Goal: Contribute content: Add original content to the website for others to see

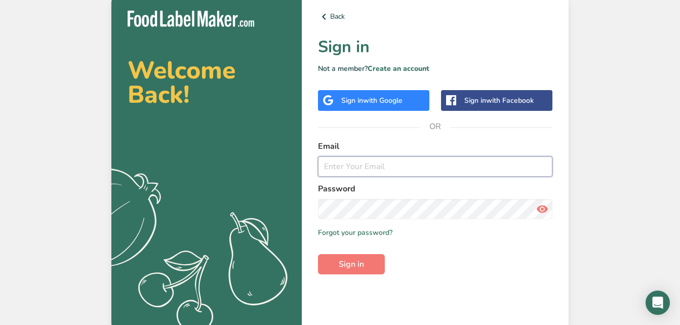
click at [491, 157] on input "email" at bounding box center [435, 167] width 235 height 20
type input "[PERSON_NAME][EMAIL_ADDRESS][DOMAIN_NAME]"
click at [318, 254] on button "Sign in" at bounding box center [351, 264] width 67 height 20
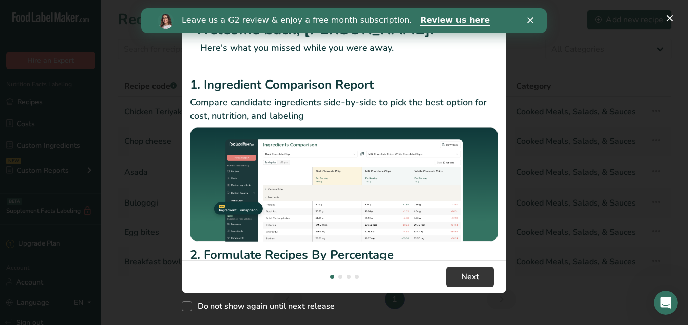
click at [530, 19] on icon "Close" at bounding box center [530, 20] width 6 height 6
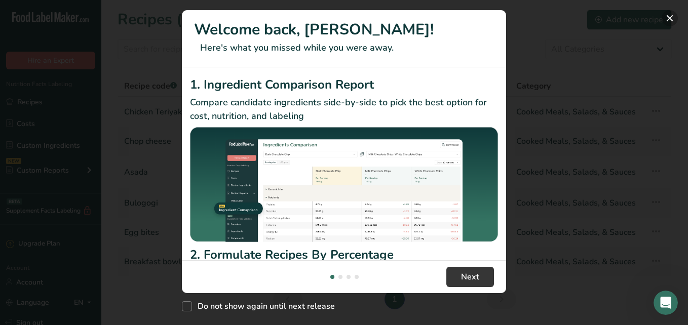
click at [668, 16] on button "New Features" at bounding box center [670, 18] width 16 height 16
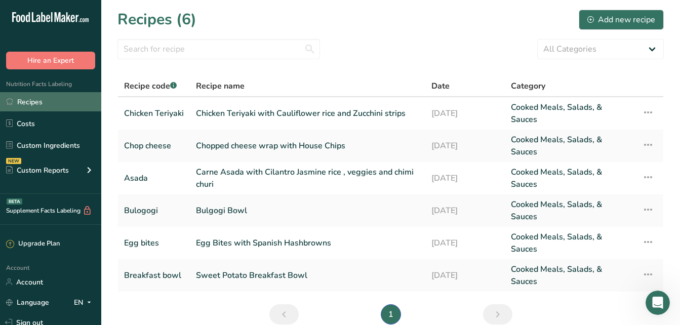
click at [60, 98] on link "Recipes" at bounding box center [50, 101] width 101 height 19
click at [48, 108] on link "Recipes" at bounding box center [50, 101] width 101 height 19
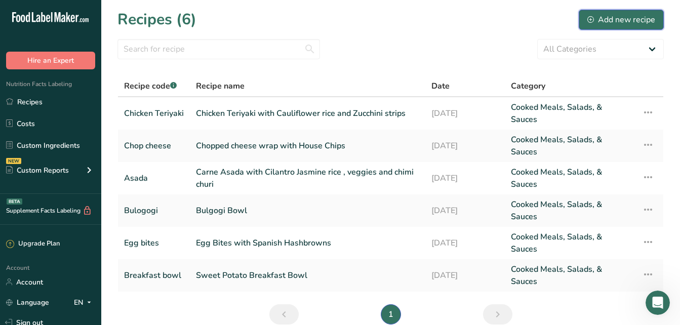
click at [631, 16] on div "Add new recipe" at bounding box center [622, 20] width 68 height 12
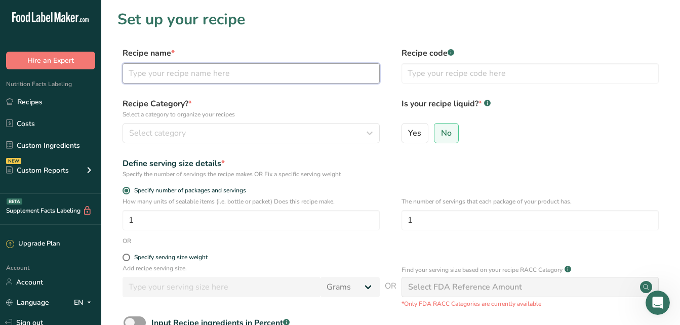
click at [249, 75] on input "text" at bounding box center [251, 73] width 257 height 20
click at [250, 69] on input "text" at bounding box center [251, 73] width 257 height 20
type input "S"
type input "D"
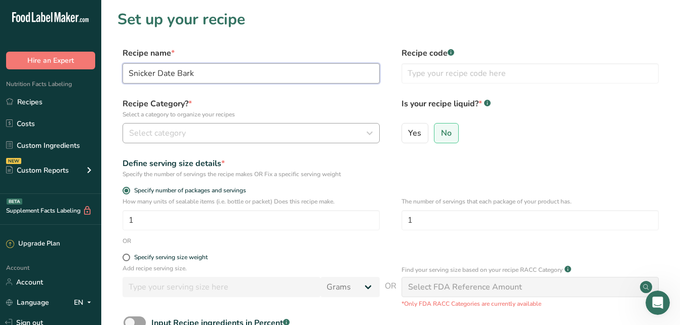
type input "Snicker Date Bark"
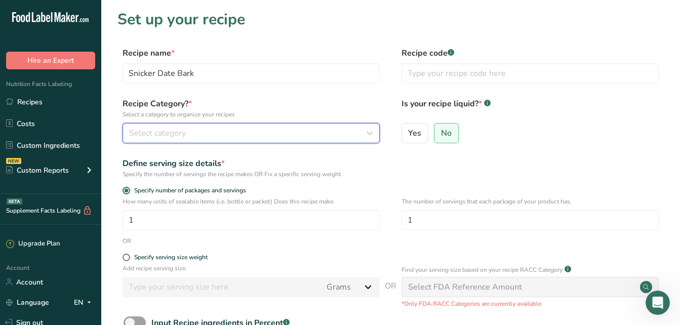
click at [157, 132] on span "Select category" at bounding box center [157, 133] width 57 height 12
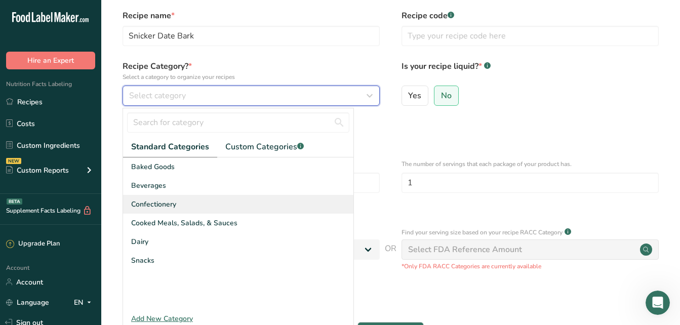
scroll to position [36, 0]
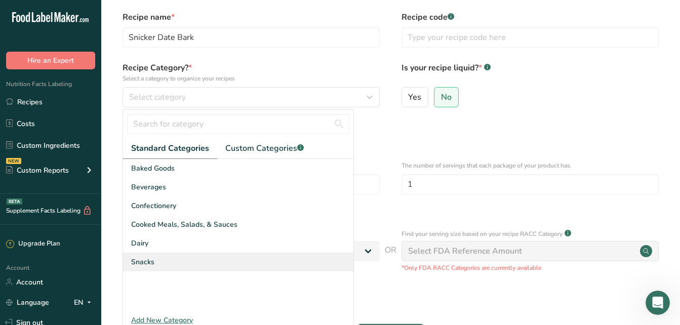
click at [174, 258] on div "Snacks" at bounding box center [238, 262] width 231 height 19
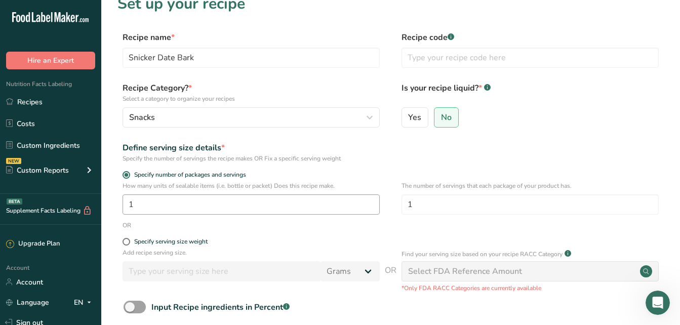
scroll to position [66, 0]
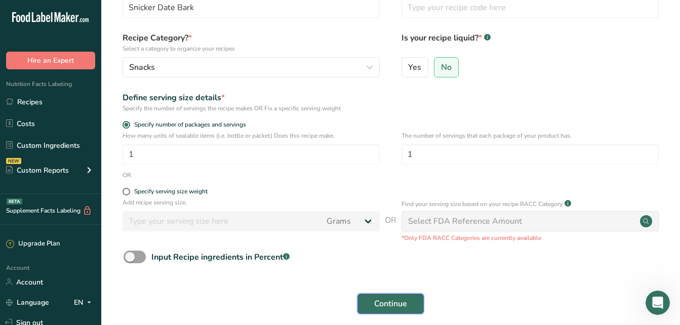
click at [385, 301] on span "Continue" at bounding box center [390, 304] width 33 height 12
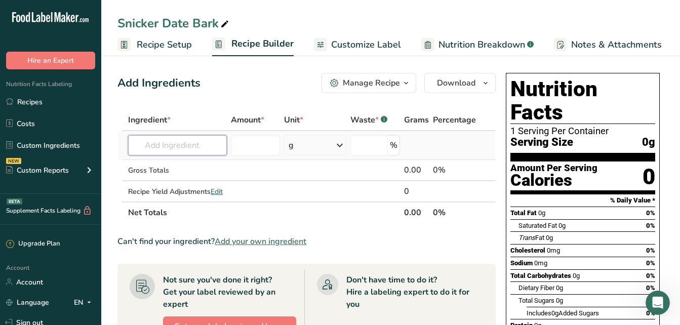
click at [202, 145] on input "text" at bounding box center [177, 145] width 99 height 20
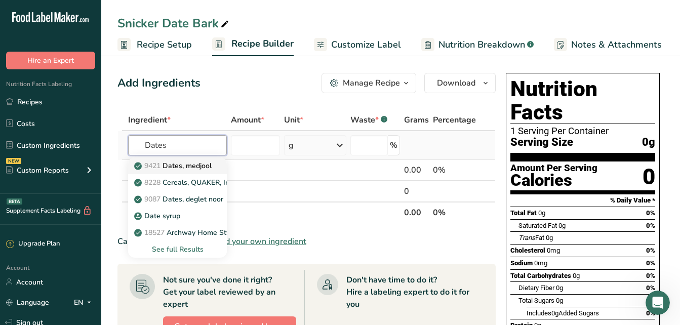
type input "Dates"
click at [201, 165] on p "9421 Dates, [GEOGRAPHIC_DATA]" at bounding box center [173, 166] width 75 height 11
type input "Dates, medjool"
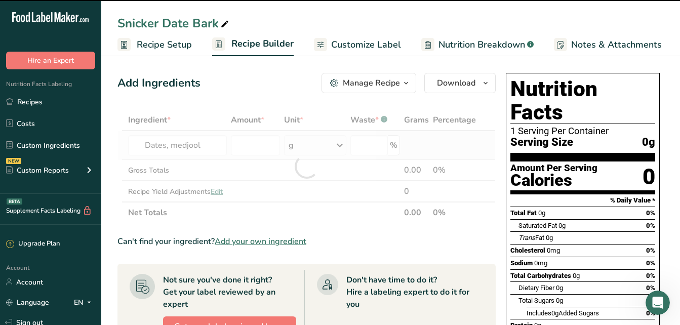
type input "0"
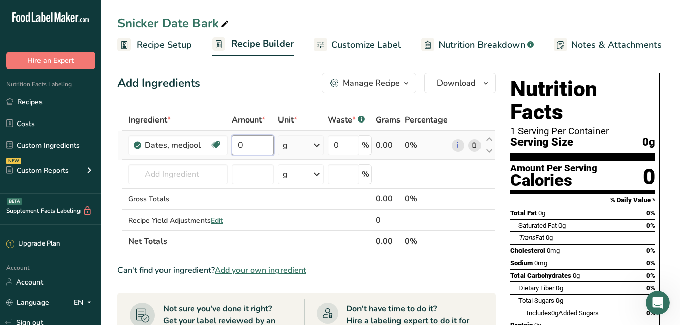
click at [247, 145] on input "0" at bounding box center [253, 145] width 43 height 20
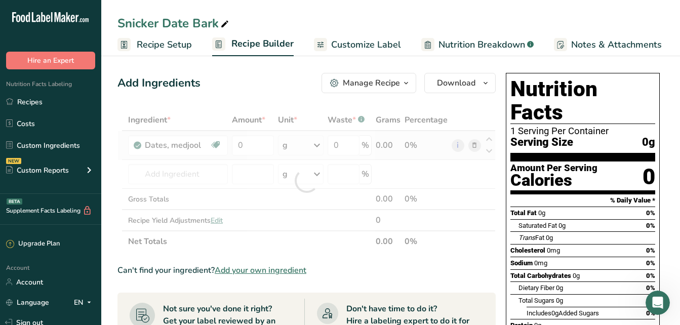
click at [321, 143] on div "Ingredient * Amount * Unit * Waste * .a-a{fill:#347362;}.b-a{fill:#fff;} Grams …" at bounding box center [307, 180] width 378 height 143
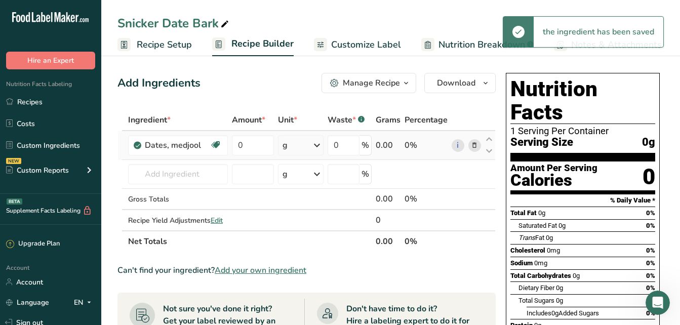
click at [244, 134] on td "0" at bounding box center [253, 145] width 47 height 29
click at [247, 143] on input "0" at bounding box center [253, 145] width 43 height 20
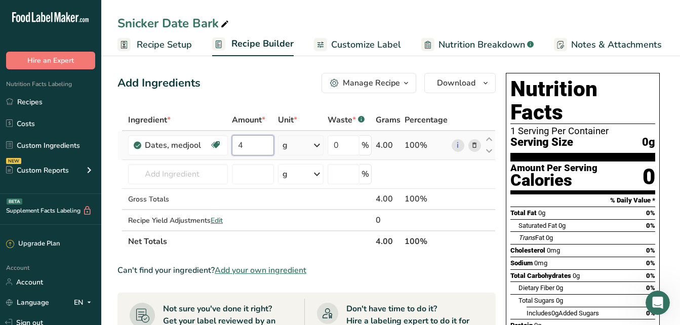
type input "4"
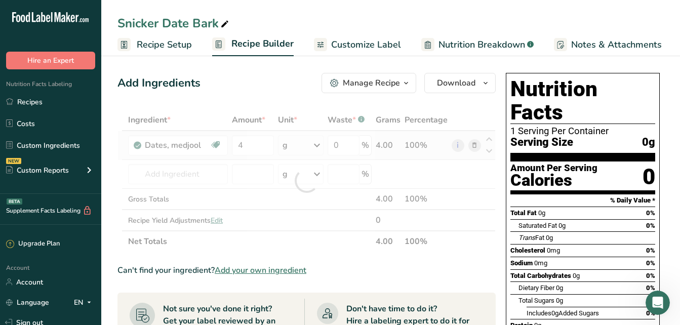
click at [319, 145] on div "Ingredient * Amount * Unit * Waste * .a-a{fill:#347362;}.b-a{fill:#fff;} Grams …" at bounding box center [307, 180] width 378 height 143
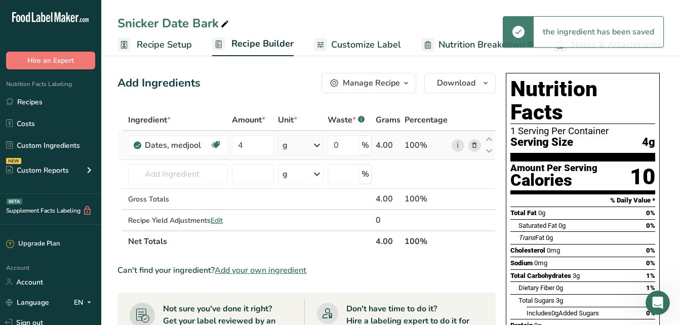
click at [319, 145] on icon at bounding box center [317, 145] width 12 height 18
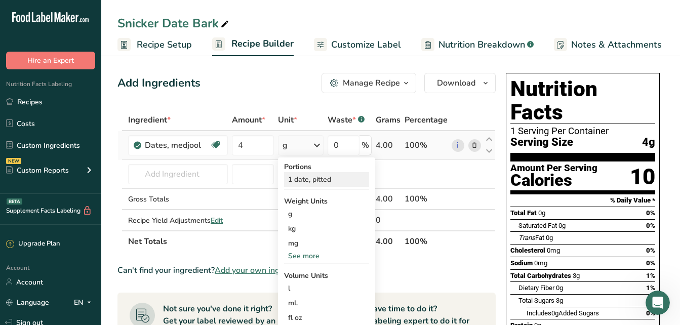
click at [320, 179] on div "1 date, pitted" at bounding box center [326, 179] width 85 height 15
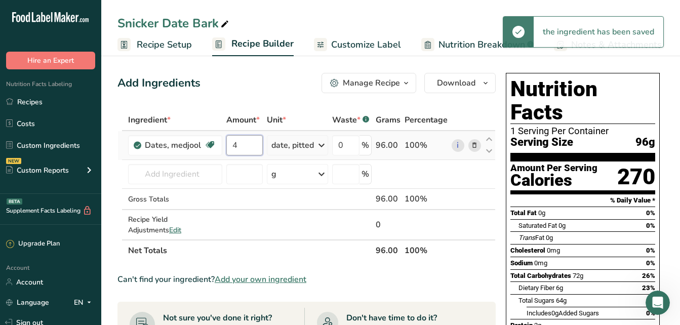
click at [238, 147] on input "4" at bounding box center [244, 145] width 36 height 20
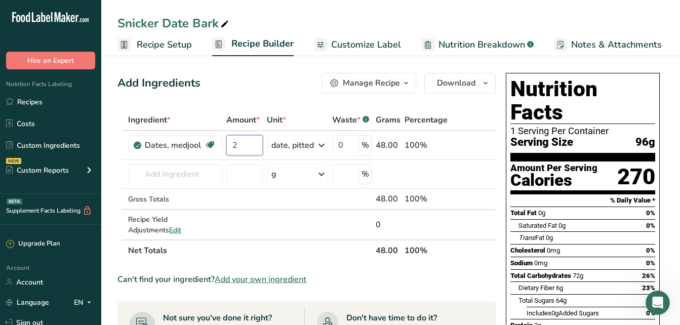
type input "2"
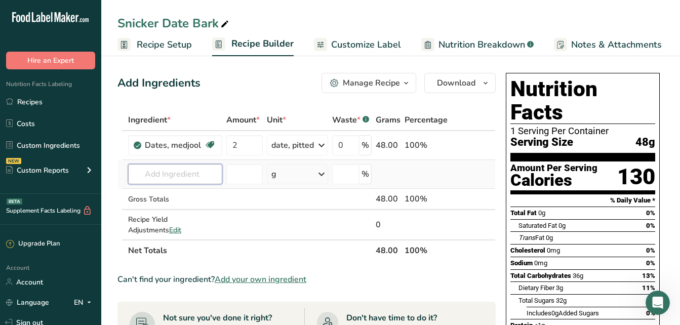
click at [202, 183] on input "text" at bounding box center [175, 174] width 94 height 20
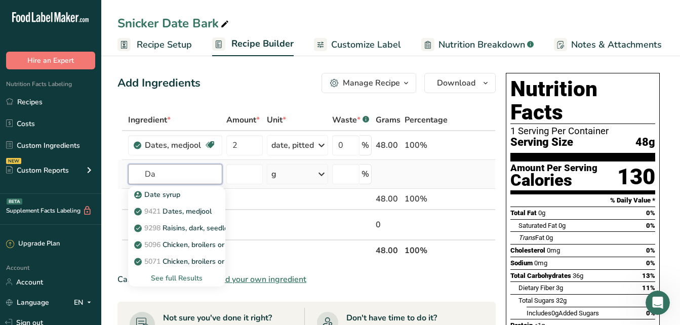
type input "D"
type input "lily"
click at [190, 241] on p "[PERSON_NAME]'s Dark Chocolate baking chips" at bounding box center [218, 245] width 165 height 11
type input "[PERSON_NAME]'s Dark Chocolate baking chips"
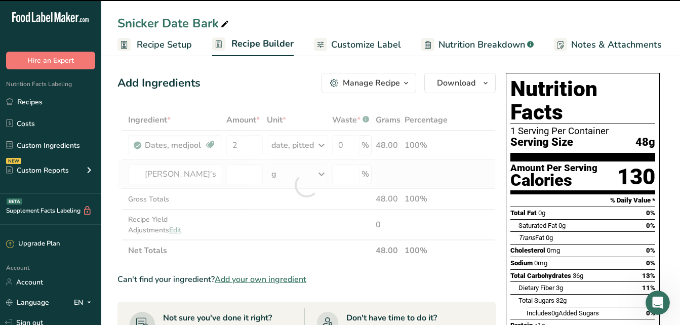
type input "0"
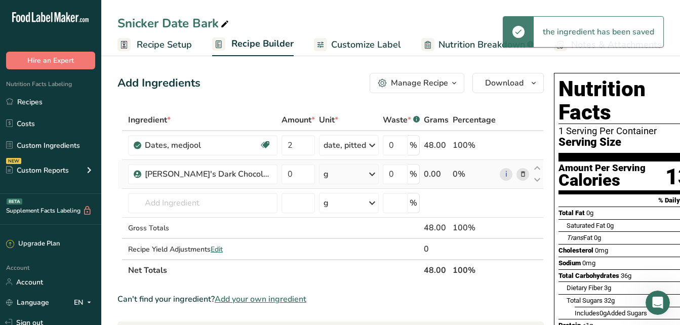
click at [373, 176] on icon at bounding box center [372, 174] width 12 height 18
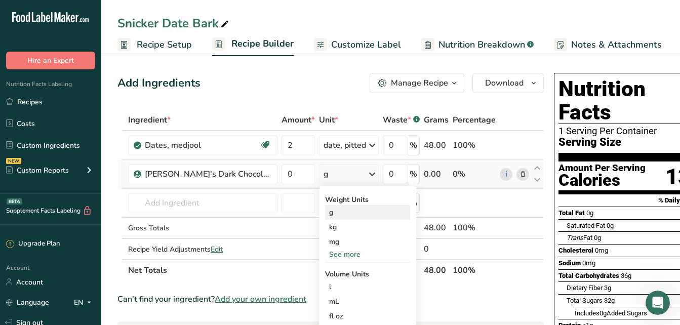
click at [342, 217] on div "g" at bounding box center [367, 212] width 85 height 15
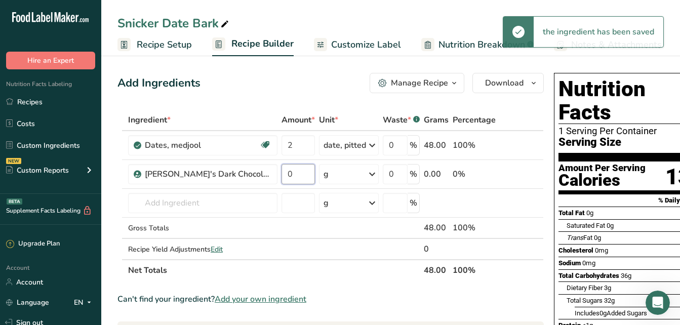
click at [297, 174] on input "0" at bounding box center [298, 174] width 33 height 20
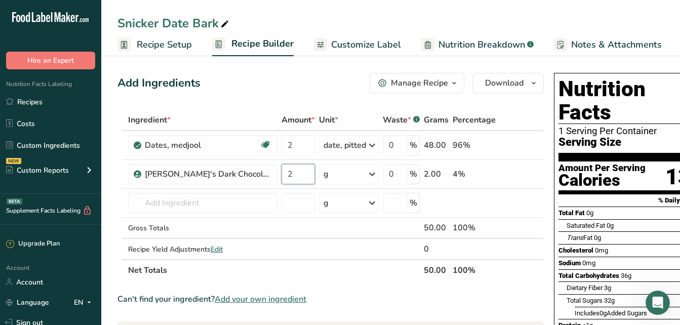
type input "2"
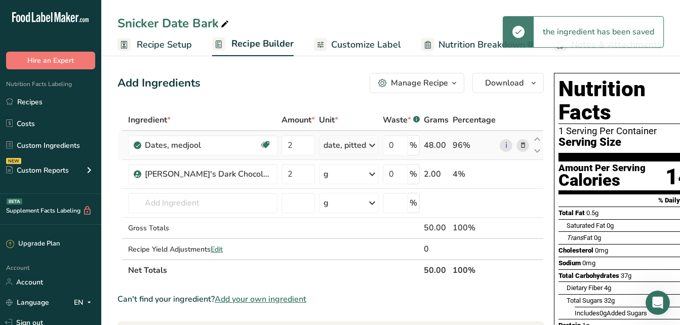
scroll to position [0, 1]
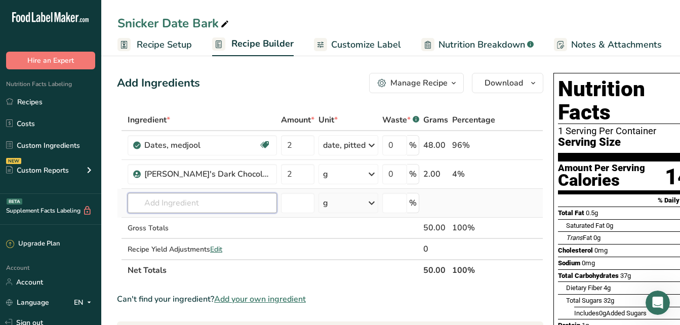
click at [192, 198] on input "text" at bounding box center [202, 203] width 149 height 20
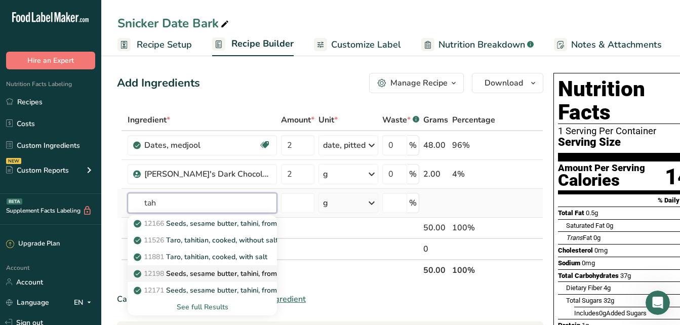
type input "tah"
click at [189, 277] on p "12198 Seeds, sesame butter, tahini, from raw and stone ground kernels" at bounding box center [256, 274] width 241 height 11
type input "Seeds, sesame butter, tahini, from raw and stone ground kernels"
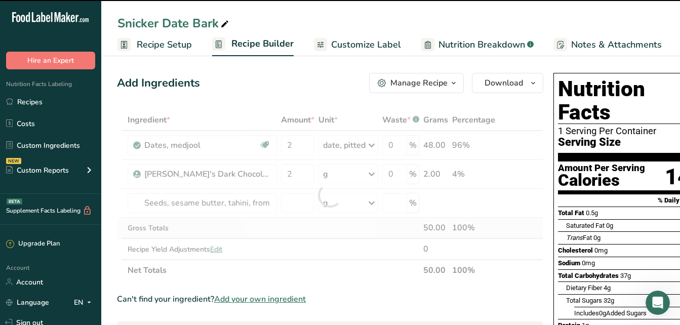
type input "0"
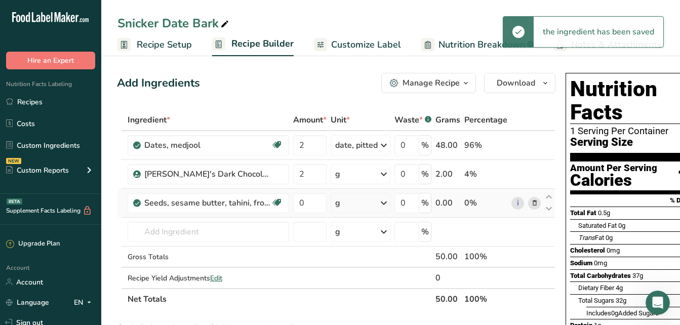
click at [385, 204] on icon at bounding box center [384, 203] width 12 height 18
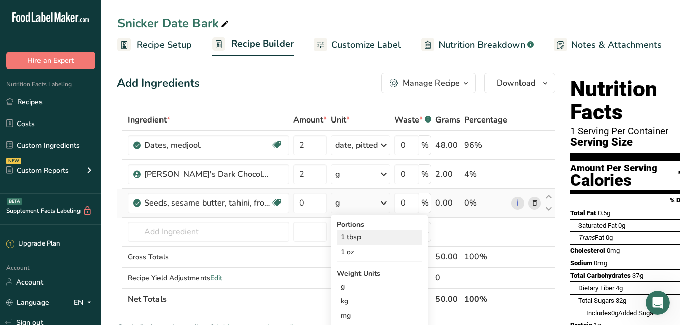
click at [373, 238] on div "1 tbsp" at bounding box center [379, 237] width 85 height 15
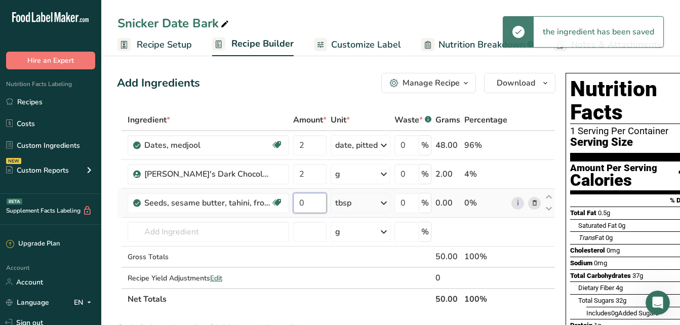
click at [306, 200] on input "0" at bounding box center [309, 203] width 33 height 20
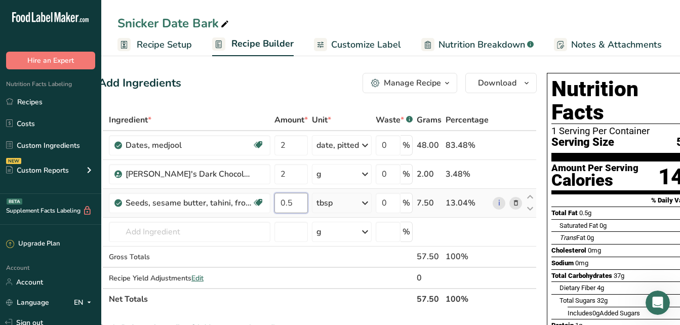
scroll to position [0, 10]
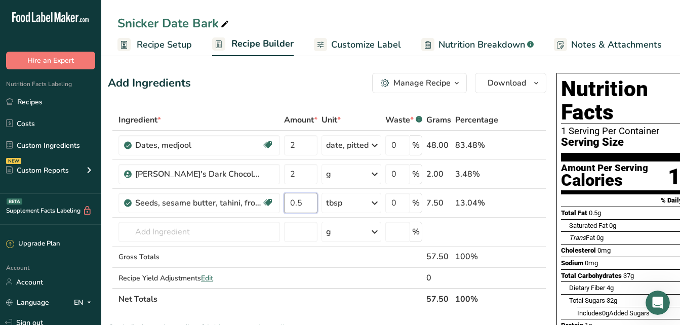
type input "0.5"
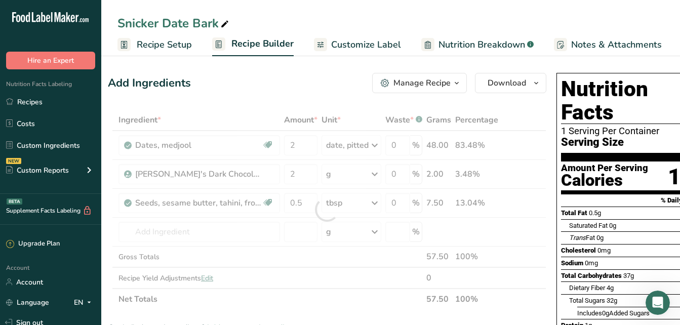
click at [256, 84] on div "Add Ingredients Manage Recipe Delete Recipe Duplicate Recipe Scale Recipe Save …" at bounding box center [327, 83] width 439 height 20
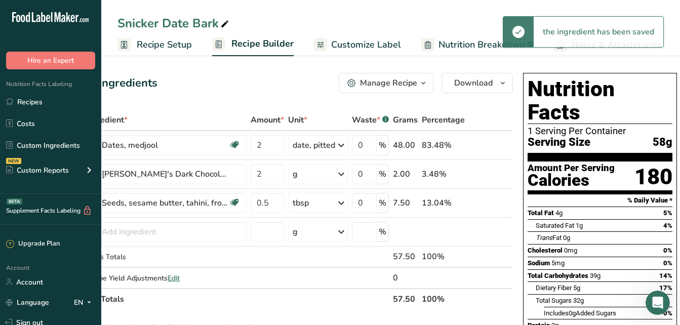
scroll to position [0, 0]
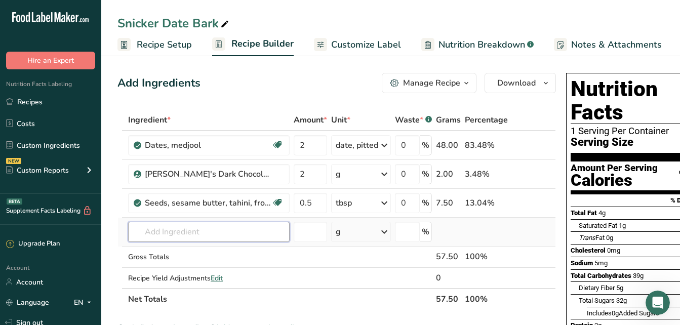
click at [166, 237] on input "text" at bounding box center [209, 232] width 162 height 20
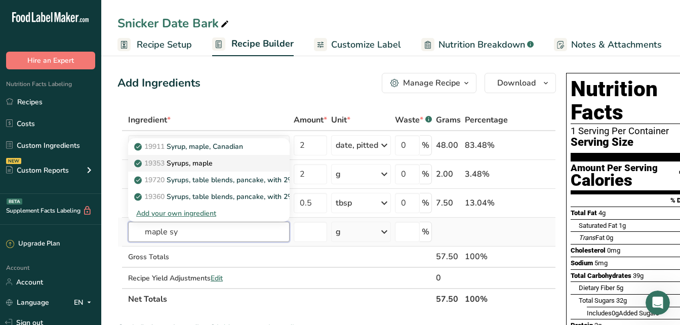
type input "maple sy"
click at [194, 164] on p "19353 Syrups, maple" at bounding box center [174, 163] width 77 height 11
type input "Syrups, maple"
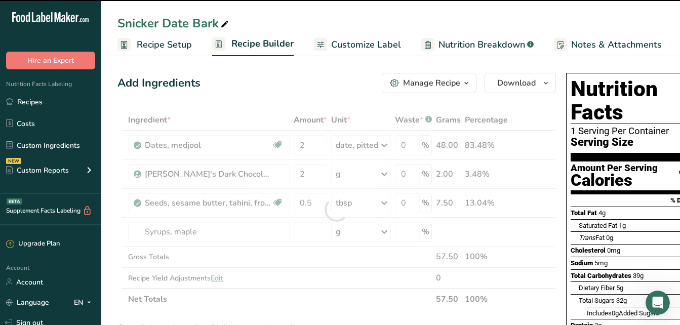
type input "0"
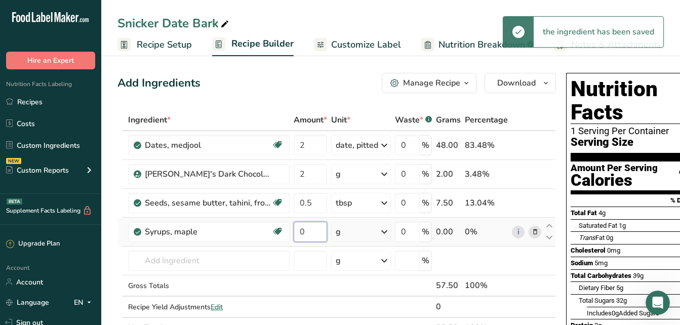
click at [310, 231] on input "0" at bounding box center [310, 232] width 33 height 20
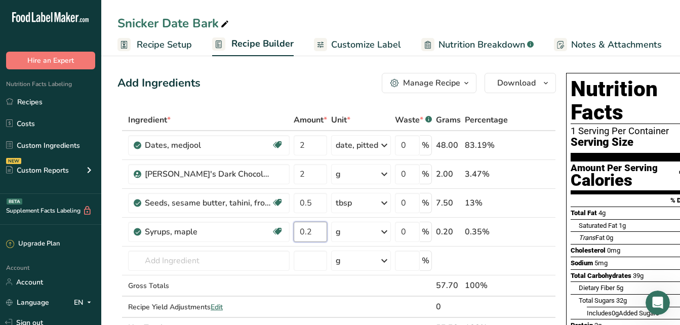
type input "0.2"
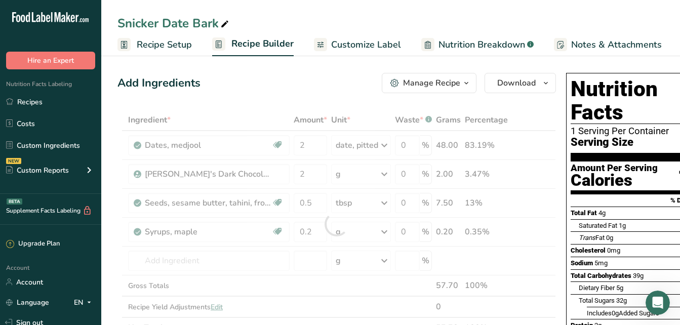
click at [273, 110] on div "Ingredient * Amount * Unit * Waste * .a-a{fill:#347362;}.b-a{fill:#fff;} Grams …" at bounding box center [337, 224] width 439 height 230
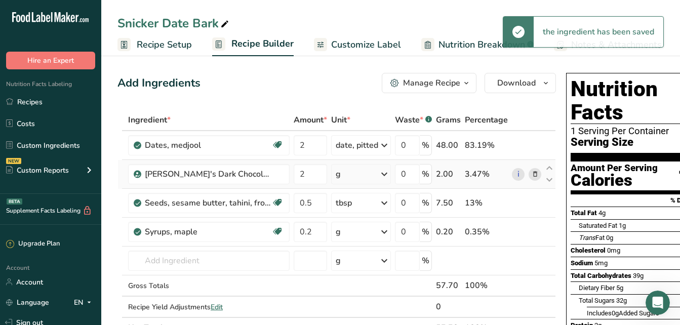
scroll to position [0, 1]
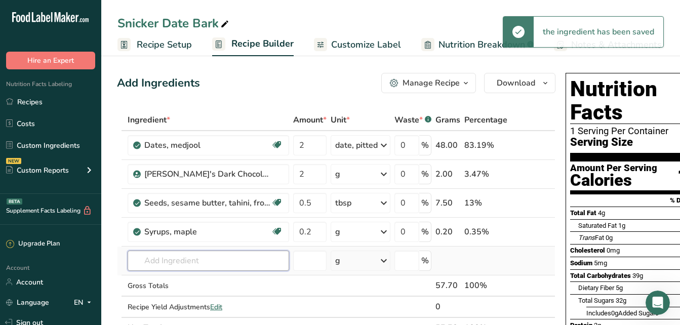
click at [160, 260] on input "text" at bounding box center [209, 261] width 162 height 20
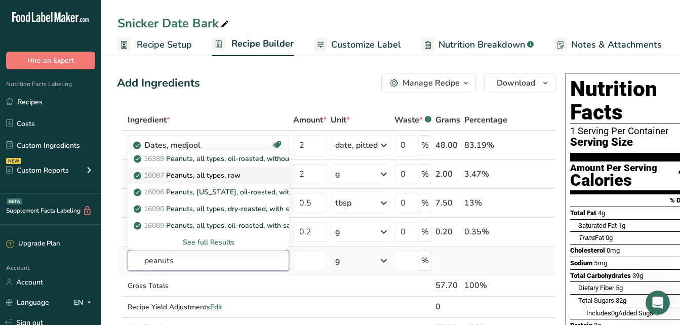
type input "peanuts"
click at [196, 175] on p "16087 Peanuts, all types, raw" at bounding box center [188, 175] width 105 height 11
type input "Peanuts, all types, raw"
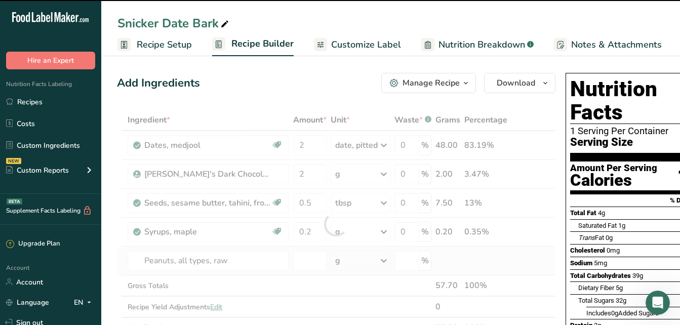
type input "0"
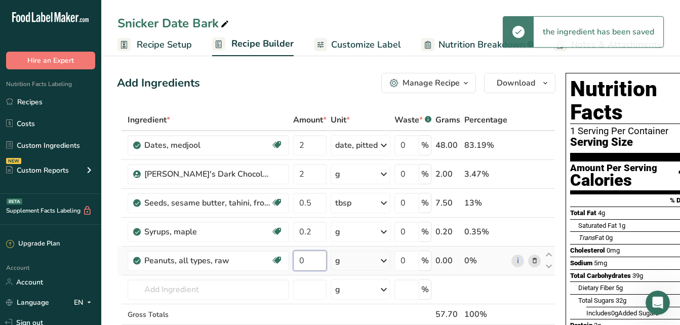
click at [308, 261] on input "0" at bounding box center [309, 261] width 33 height 20
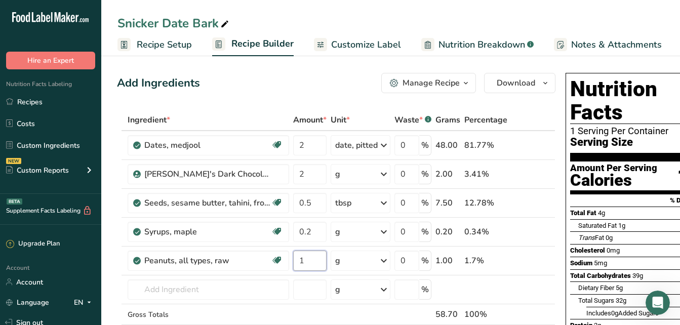
type input "1"
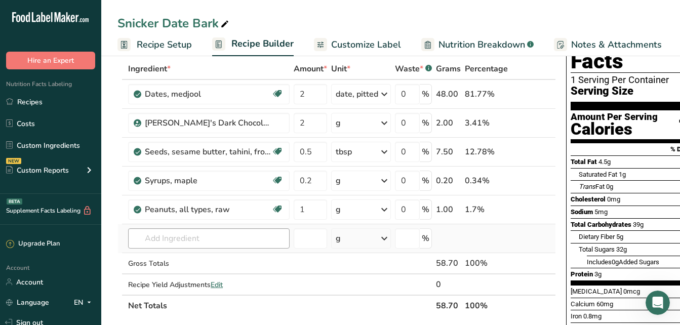
scroll to position [49, 0]
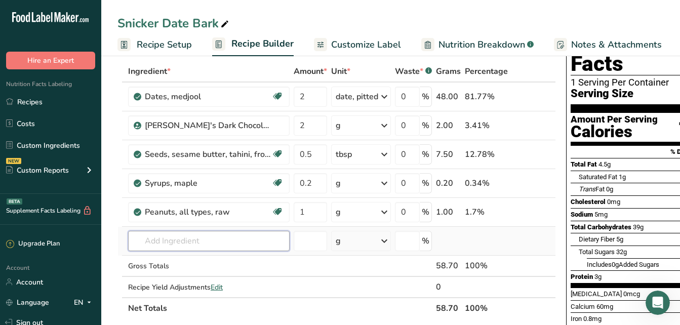
click at [175, 238] on input "text" at bounding box center [209, 241] width 162 height 20
type input "sea salt"
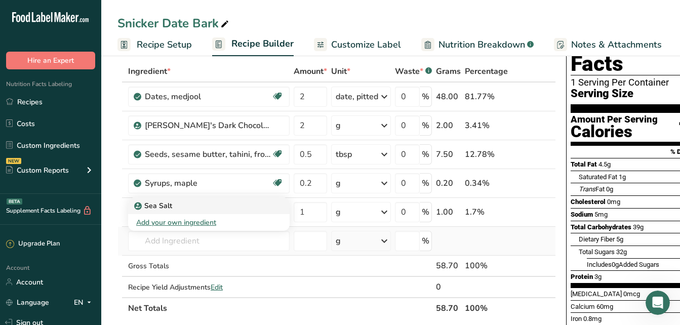
click at [170, 203] on p "Sea Salt" at bounding box center [154, 206] width 36 height 11
type input "Sea Salt"
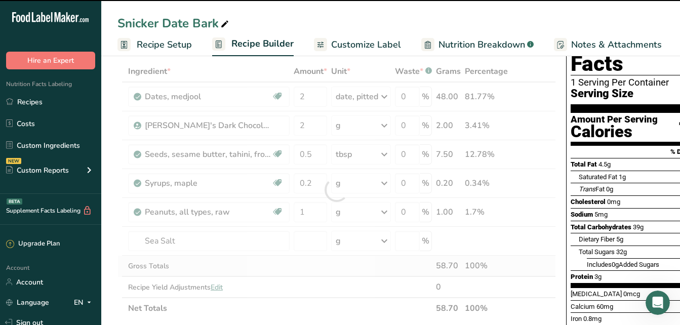
type input "0"
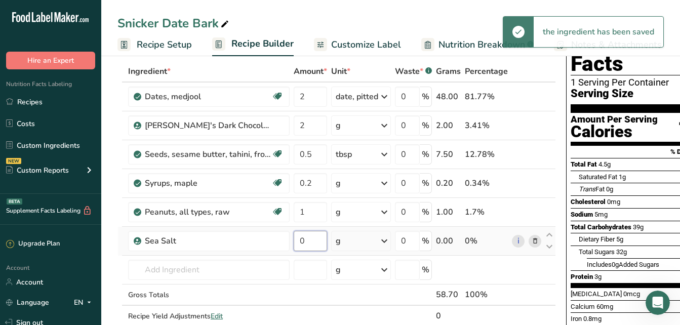
click at [303, 242] on input "0" at bounding box center [310, 241] width 33 height 20
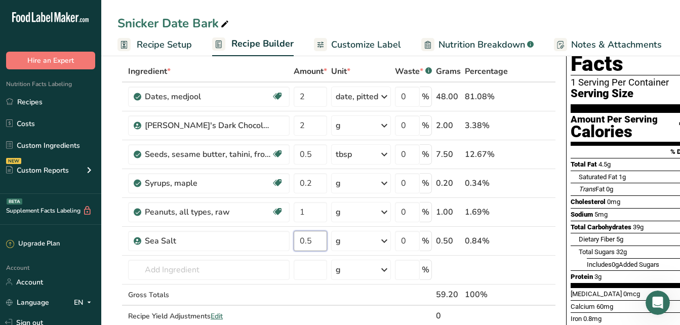
type input "0.5"
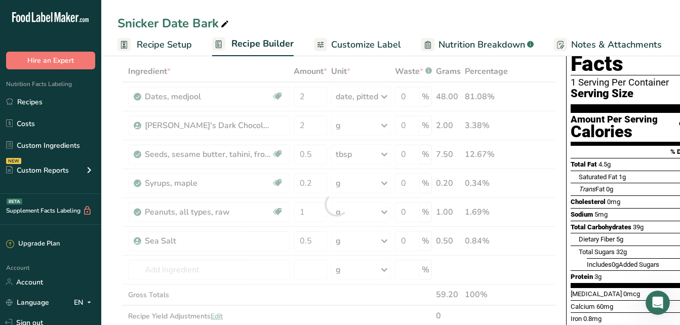
click at [257, 13] on div "Snicker Date Bark Recipe Setup Recipe Builder Customize Label Nutrition Breakdo…" at bounding box center [390, 28] width 579 height 56
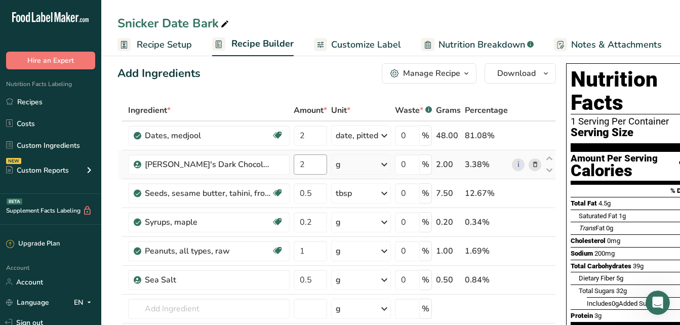
scroll to position [9, 0]
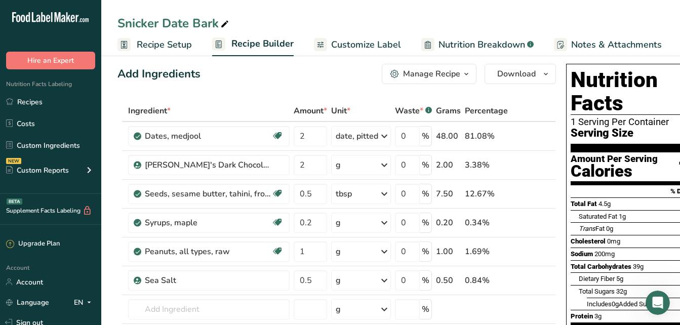
click at [345, 47] on span "Customize Label" at bounding box center [366, 45] width 70 height 14
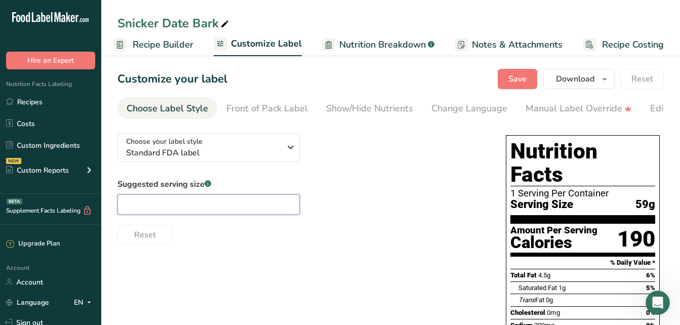
click at [164, 208] on input "text" at bounding box center [209, 205] width 182 height 20
click at [203, 240] on div "Reset" at bounding box center [302, 233] width 368 height 24
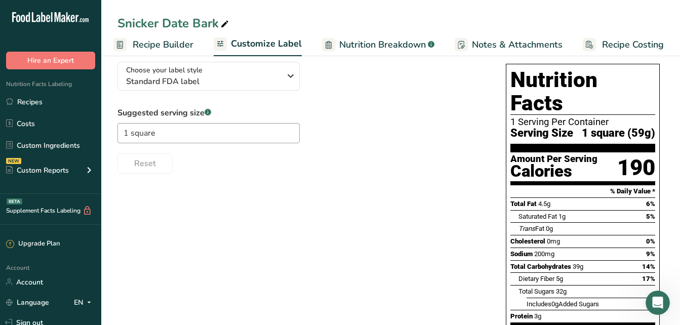
scroll to position [72, 0]
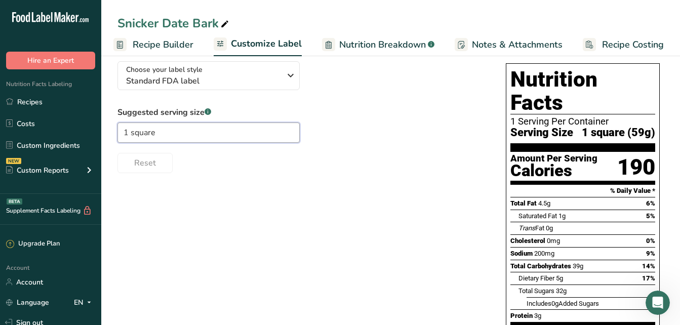
click at [130, 134] on input "1 square" at bounding box center [209, 133] width 182 height 20
type input "2 squares"
click at [244, 193] on div "Choose your label style Standard FDA label USA (FDA) Standard FDA label Tabular…" at bounding box center [391, 261] width 547 height 417
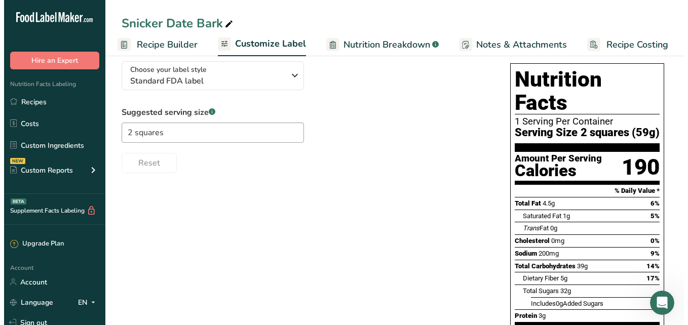
scroll to position [0, 0]
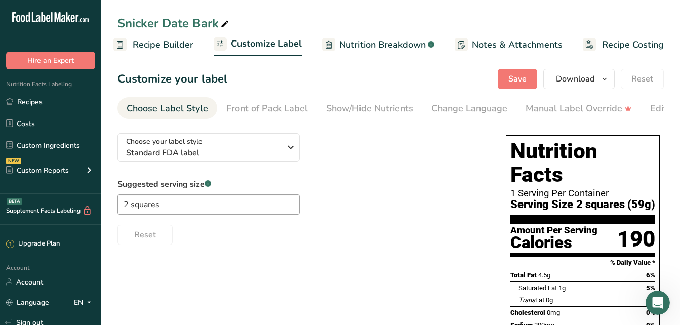
click at [385, 49] on span "Nutrition Breakdown" at bounding box center [382, 45] width 87 height 14
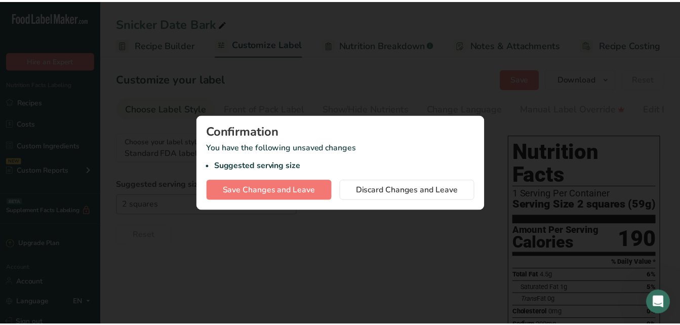
scroll to position [0, 91]
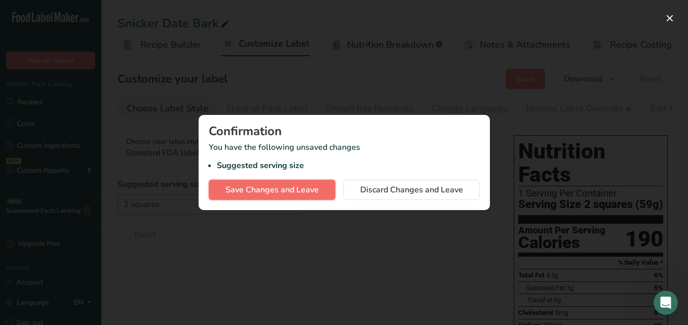
click at [309, 185] on span "Save Changes and Leave" at bounding box center [271, 190] width 93 height 12
click at [309, 185] on div "Save Changes and Leave Discard Changes and Leave" at bounding box center [344, 190] width 271 height 20
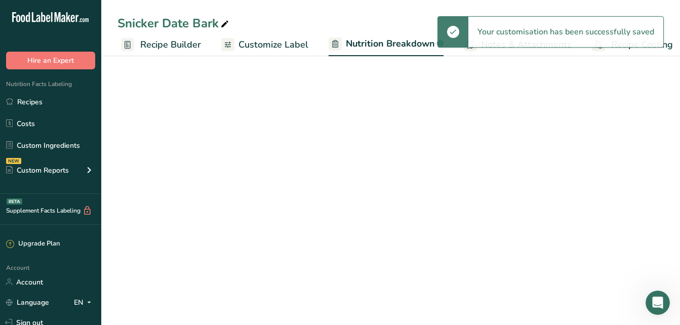
select select "Calories"
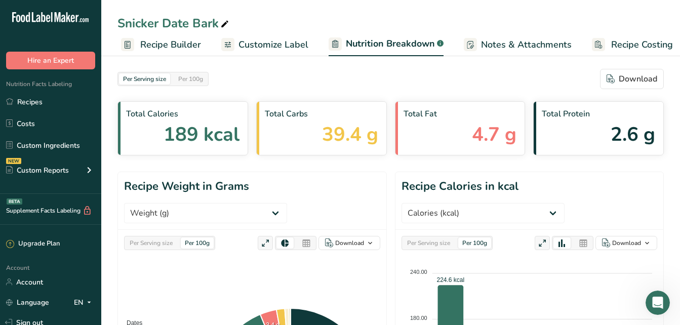
click at [550, 46] on span "Notes & Attachments" at bounding box center [526, 45] width 91 height 14
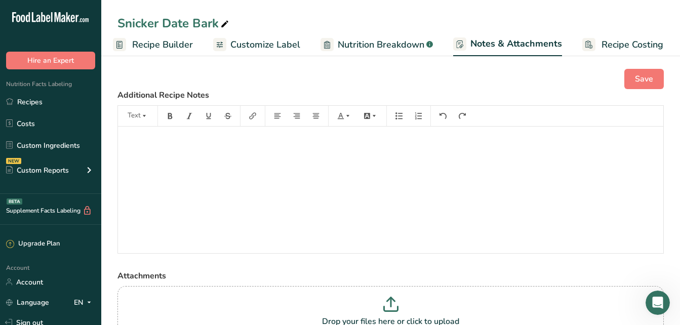
click at [370, 49] on span "Nutrition Breakdown" at bounding box center [381, 45] width 87 height 14
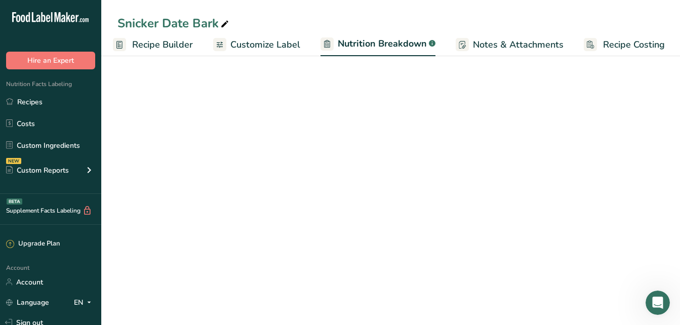
scroll to position [0, 100]
select select "Calories"
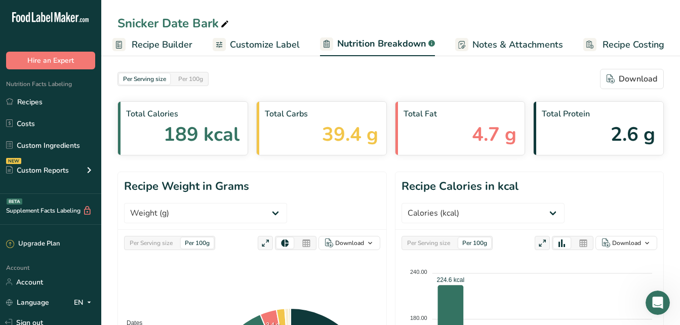
click at [278, 39] on span "Customize Label" at bounding box center [265, 45] width 70 height 14
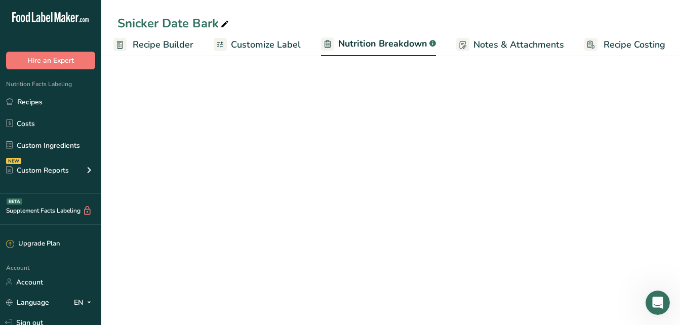
select select "Calories"
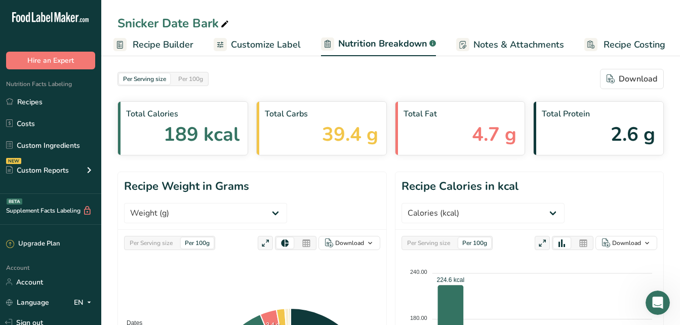
click at [281, 50] on span "Customize Label" at bounding box center [266, 45] width 70 height 14
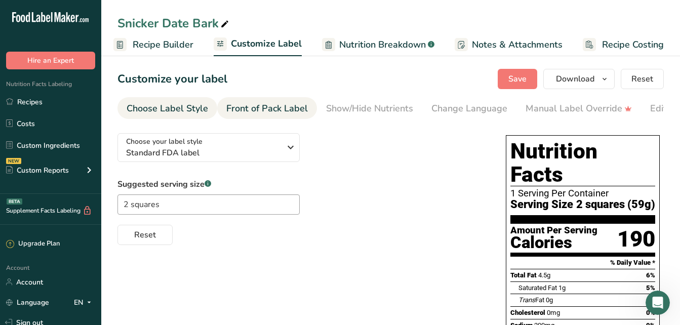
click at [263, 114] on div "Front of Pack Label" at bounding box center [267, 109] width 82 height 14
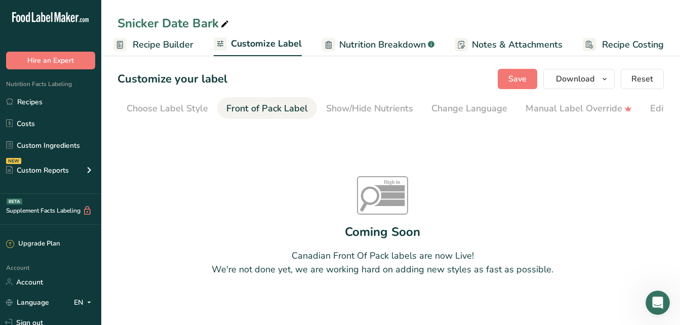
scroll to position [0, 98]
click at [279, 104] on div "Show/Hide Nutrients" at bounding box center [271, 109] width 87 height 14
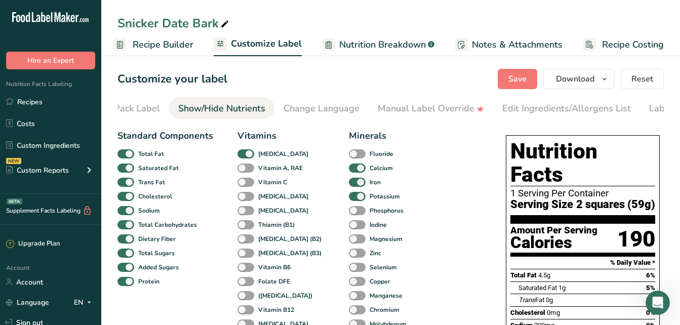
scroll to position [0, 197]
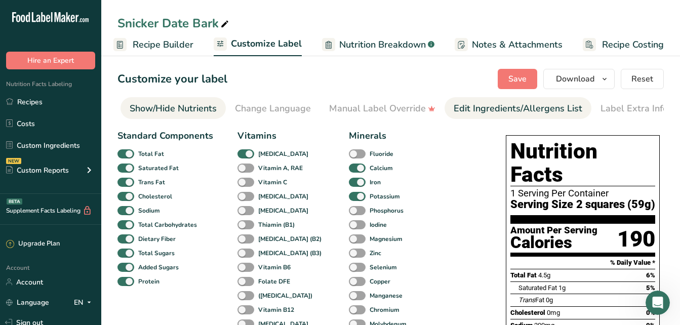
click at [483, 111] on div "Edit Ingredients/Allergens List" at bounding box center [518, 109] width 129 height 14
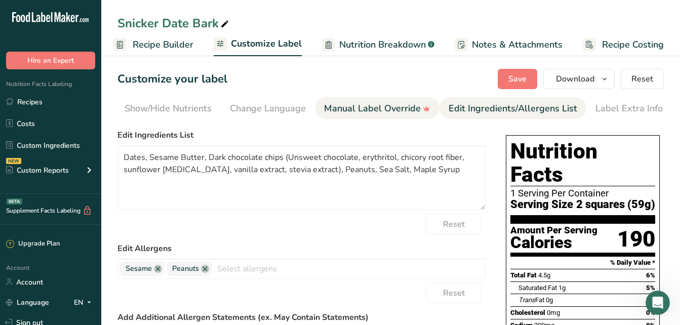
click at [388, 106] on div "Manual Label Override" at bounding box center [377, 109] width 106 height 14
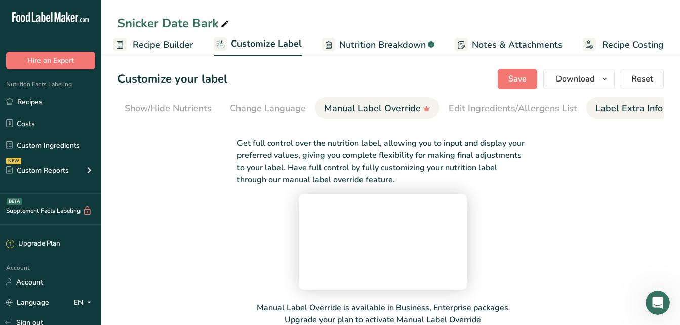
click at [614, 100] on link "Label Extra Info" at bounding box center [629, 108] width 67 height 23
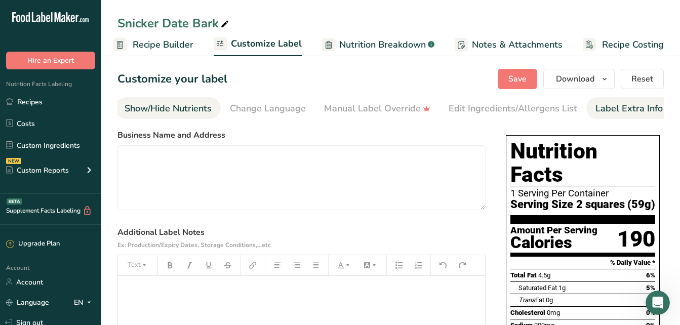
click at [183, 102] on div "Show/Hide Nutrients" at bounding box center [168, 109] width 87 height 14
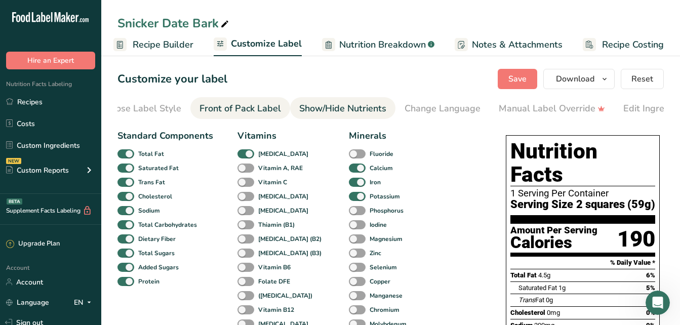
scroll to position [0, 0]
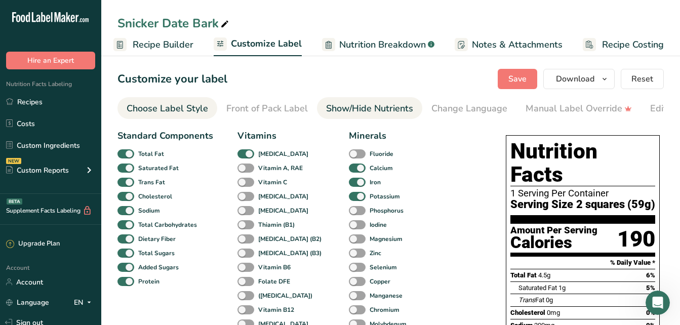
click at [180, 108] on div "Choose Label Style" at bounding box center [168, 109] width 82 height 14
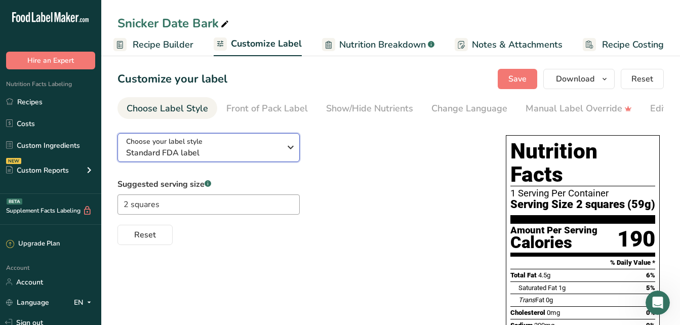
click at [232, 155] on span "Standard FDA label" at bounding box center [203, 153] width 155 height 12
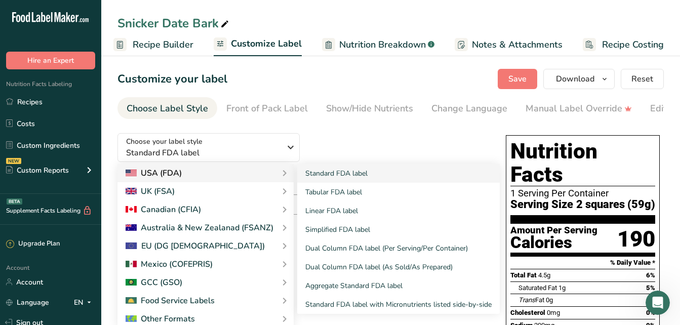
click at [225, 169] on div "USA (FDA)" at bounding box center [206, 173] width 160 height 12
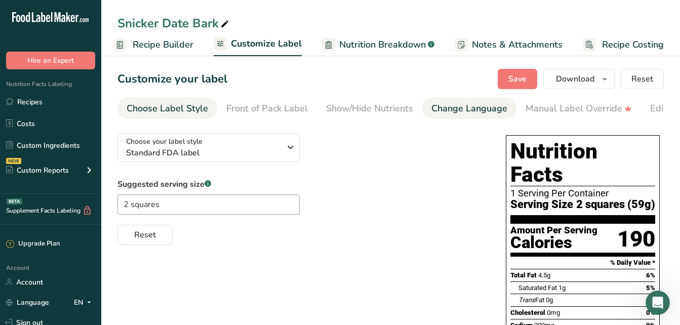
click at [465, 108] on div "Change Language" at bounding box center [470, 109] width 76 height 14
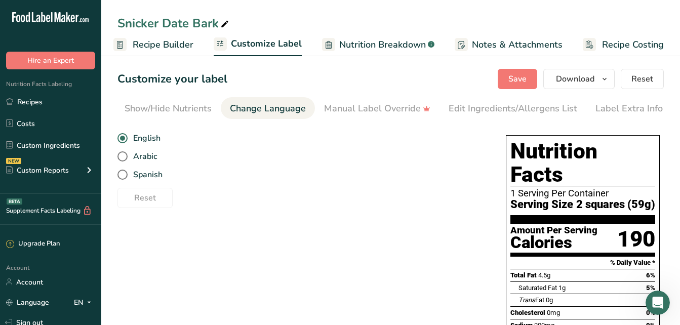
click at [388, 46] on span "Nutrition Breakdown" at bounding box center [382, 45] width 87 height 14
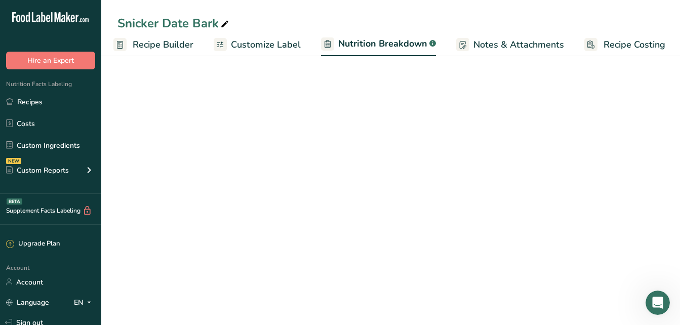
scroll to position [0, 100]
select select "Calories"
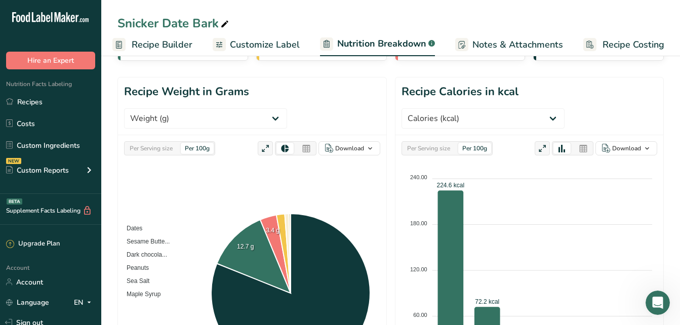
scroll to position [84, 0]
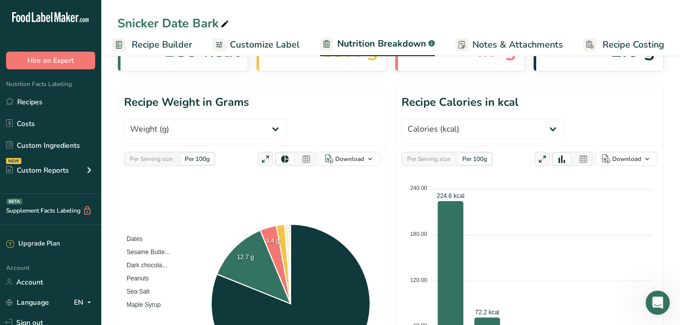
click at [497, 53] on link "Notes & Attachments" at bounding box center [509, 44] width 108 height 23
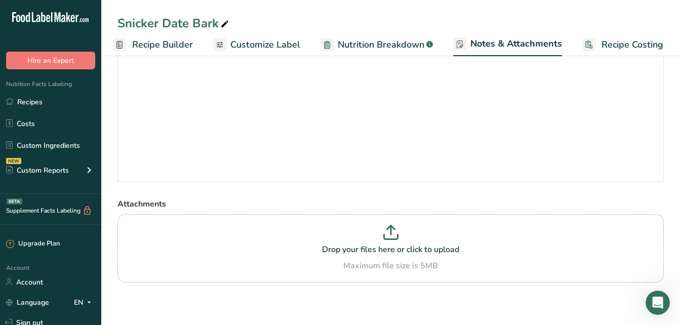
scroll to position [72, 0]
